Goal: Task Accomplishment & Management: Manage account settings

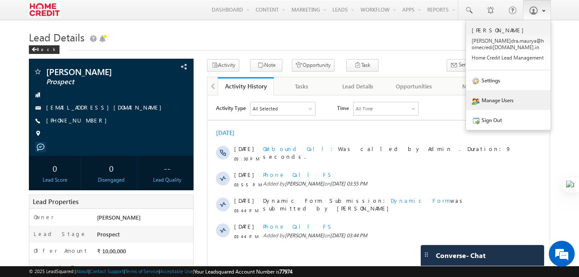
click at [494, 99] on link "Manage Users" at bounding box center [508, 100] width 84 height 20
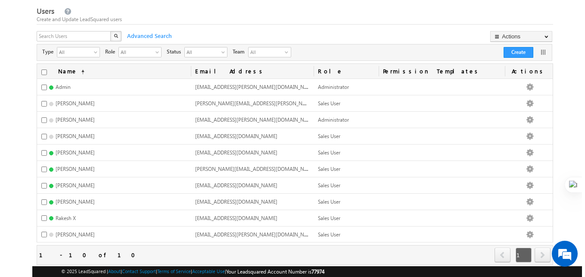
scroll to position [59, 0]
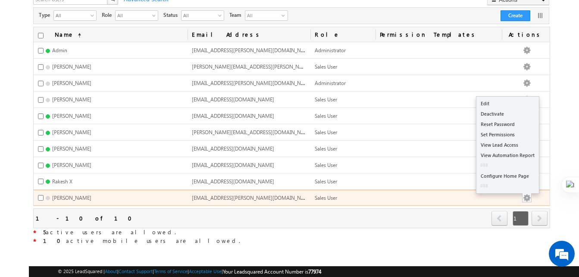
click at [531, 195] on button "button" at bounding box center [526, 197] width 9 height 9
click at [531, 194] on button "button" at bounding box center [526, 197] width 9 height 9
click at [494, 106] on ul "Edit Deactivate Reset Password Set Permissions View Lead Access View Automation…" at bounding box center [507, 149] width 63 height 87
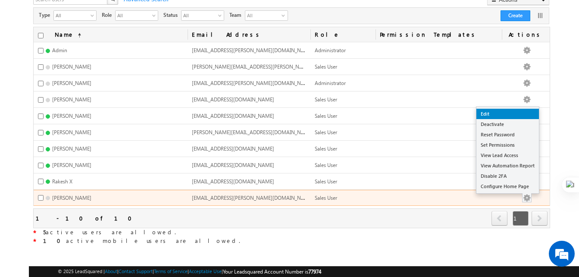
click at [493, 109] on link "Edit" at bounding box center [507, 114] width 62 height 10
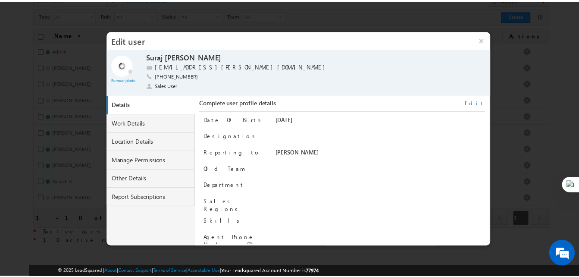
scroll to position [0, 0]
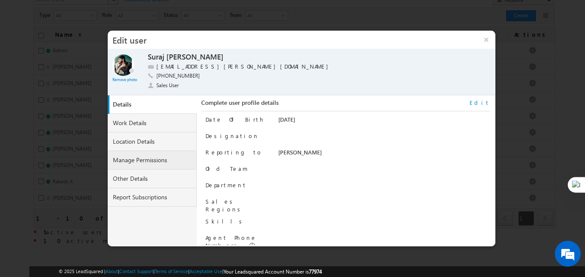
click at [140, 166] on link "Manage Permissions" at bounding box center [153, 160] width 90 height 19
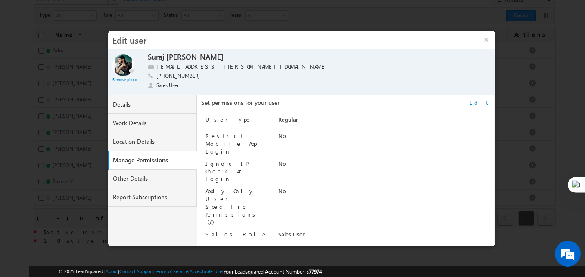
click at [483, 100] on link "Edit" at bounding box center [480, 103] width 20 height 8
click at [415, 230] on select "Administrator Marketing User Sales Manager Sales User" at bounding box center [366, 235] width 176 height 10
select select "Sales_Manager"
click at [278, 230] on select "Administrator Marketing User Sales Manager Sales User" at bounding box center [366, 235] width 176 height 10
click at [481, 234] on button "Save" at bounding box center [475, 235] width 26 height 12
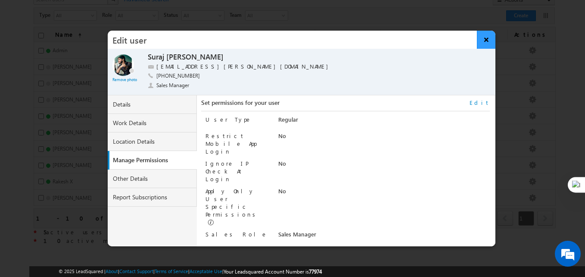
click at [478, 39] on button "×" at bounding box center [486, 40] width 19 height 18
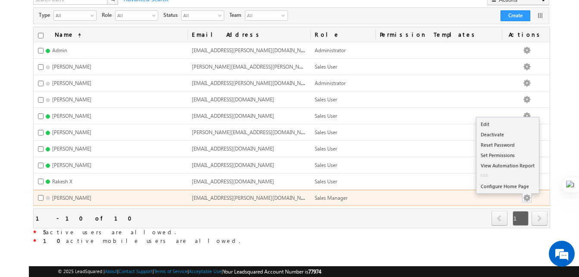
click at [531, 195] on button "button" at bounding box center [526, 197] width 9 height 9
click at [531, 194] on button "button" at bounding box center [526, 197] width 9 height 9
click at [491, 119] on link "Edit" at bounding box center [507, 124] width 62 height 10
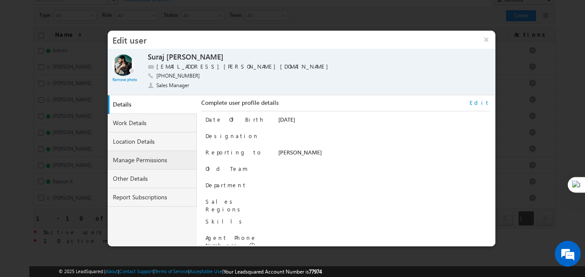
click at [143, 159] on link "Manage Permissions" at bounding box center [153, 160] width 90 height 19
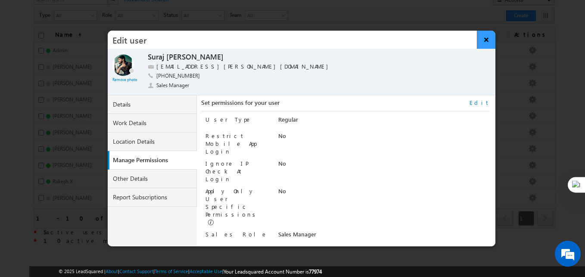
click at [487, 40] on button "×" at bounding box center [486, 40] width 19 height 18
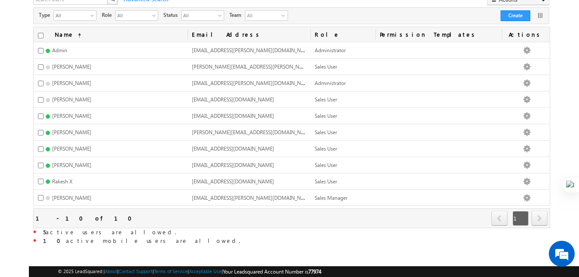
scroll to position [29, 0]
